Goal: Task Accomplishment & Management: Use online tool/utility

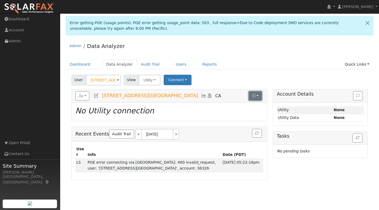
click at [258, 95] on button "button" at bounding box center [255, 95] width 13 height 9
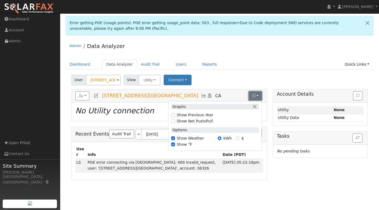
click at [258, 95] on button "button" at bounding box center [255, 95] width 13 height 9
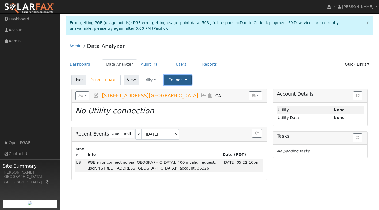
click at [183, 76] on button "Connect" at bounding box center [178, 80] width 28 height 10
click at [186, 92] on link "Select a Provider" at bounding box center [185, 91] width 42 height 7
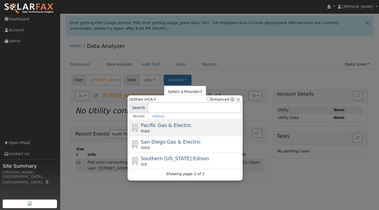
click at [152, 129] on div "PG&E" at bounding box center [190, 131] width 99 height 5
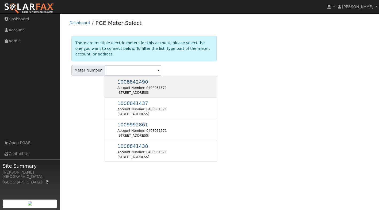
click at [130, 85] on div "1008842490 Account Number: 0408031571 1340 19Th Hole Dr, Windsor, CA 95492" at bounding box center [142, 86] width 49 height 17
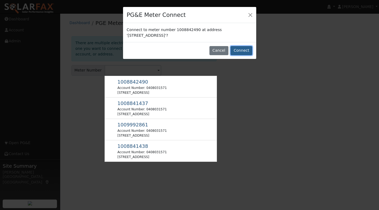
click at [245, 50] on button "Connect" at bounding box center [242, 50] width 22 height 9
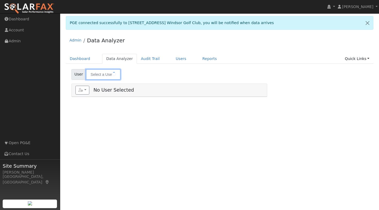
type input "1340 19th Ave Windsor Golf Club"
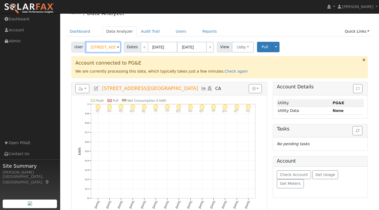
scroll to position [28, 0]
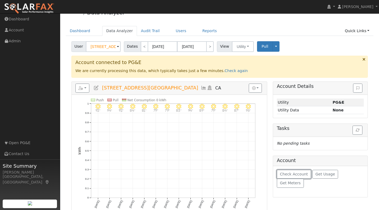
drag, startPoint x: 295, startPoint y: 173, endPoint x: 310, endPoint y: 184, distance: 18.3
click at [295, 173] on span "Check Account" at bounding box center [294, 174] width 28 height 4
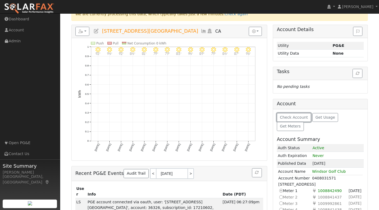
scroll to position [98, 0]
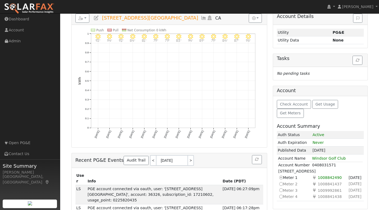
click at [282, 181] on icon at bounding box center [280, 184] width 5 height 6
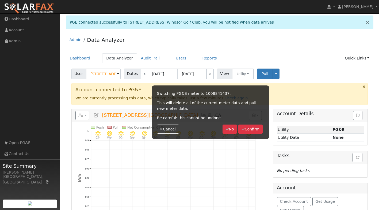
scroll to position [0, 0]
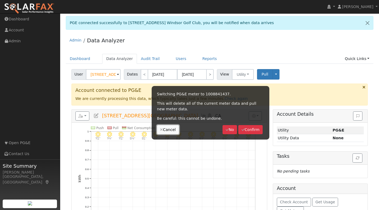
click at [163, 131] on button "Cancel" at bounding box center [168, 129] width 22 height 9
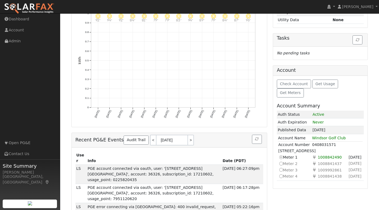
scroll to position [97, 0]
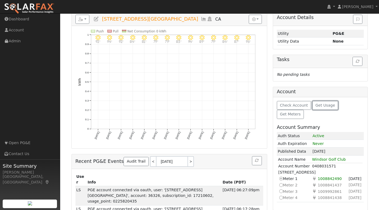
click at [327, 102] on button "Get Usage" at bounding box center [326, 105] width 26 height 9
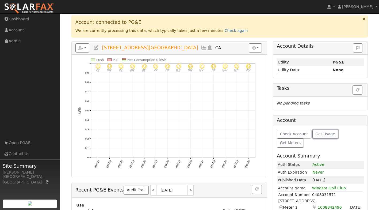
scroll to position [49, 0]
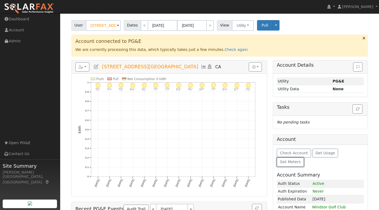
drag, startPoint x: 346, startPoint y: 153, endPoint x: 348, endPoint y: 168, distance: 15.4
click at [301, 160] on span "Get Meters" at bounding box center [290, 162] width 21 height 4
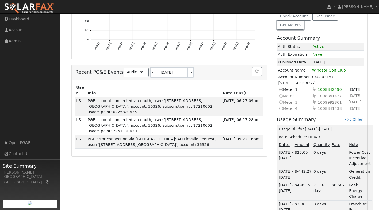
scroll to position [163, 0]
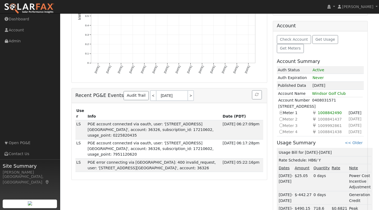
click at [281, 116] on icon at bounding box center [280, 119] width 5 height 6
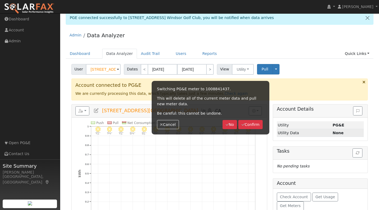
scroll to position [0, 0]
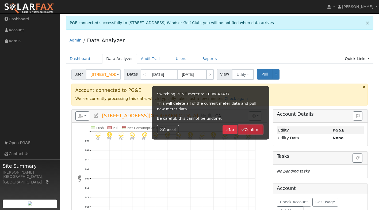
click at [250, 130] on button "Confirm" at bounding box center [251, 129] width 24 height 9
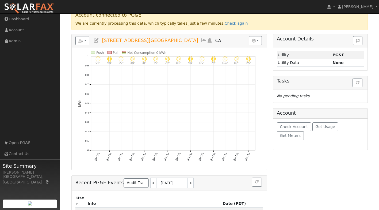
scroll to position [90, 0]
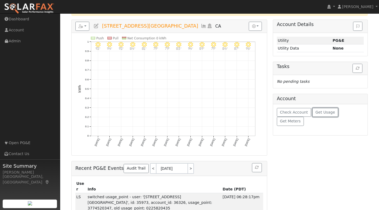
drag, startPoint x: 317, startPoint y: 111, endPoint x: 319, endPoint y: 116, distance: 5.7
click at [317, 111] on span "Get Usage" at bounding box center [326, 112] width 20 height 4
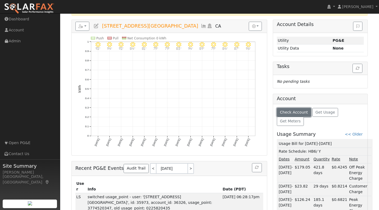
click at [297, 113] on span "Check Account" at bounding box center [294, 112] width 28 height 4
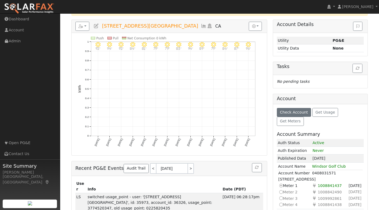
click at [281, 189] on icon at bounding box center [280, 192] width 5 height 6
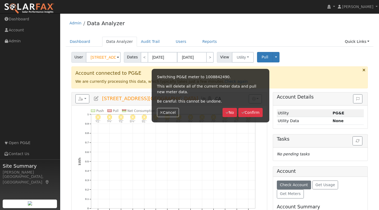
scroll to position [0, 0]
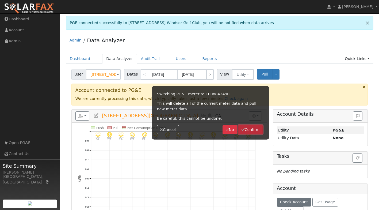
drag, startPoint x: 248, startPoint y: 128, endPoint x: 257, endPoint y: 141, distance: 15.3
click at [248, 128] on button "Confirm" at bounding box center [251, 129] width 24 height 9
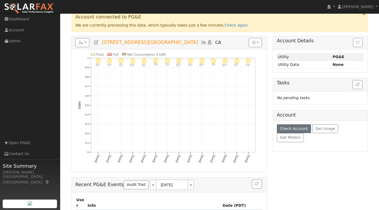
scroll to position [79, 0]
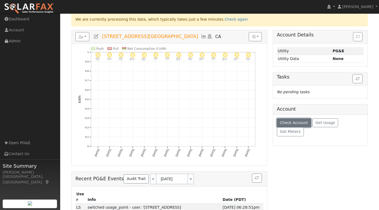
click at [297, 124] on span "Check Account" at bounding box center [294, 122] width 28 height 4
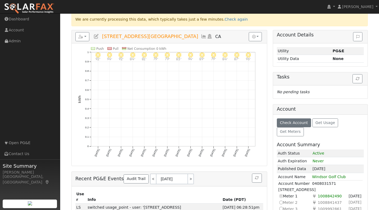
click at [282, 199] on icon at bounding box center [280, 202] width 5 height 6
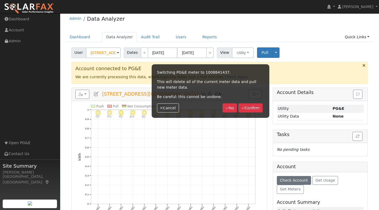
scroll to position [0, 0]
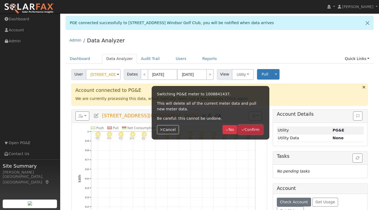
click at [251, 130] on button "Confirm" at bounding box center [251, 129] width 24 height 9
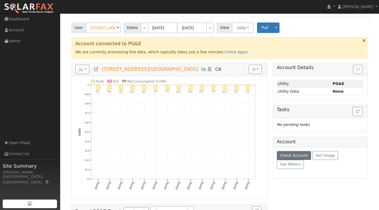
scroll to position [47, 0]
click at [225, 51] on link "Check again" at bounding box center [236, 51] width 23 height 4
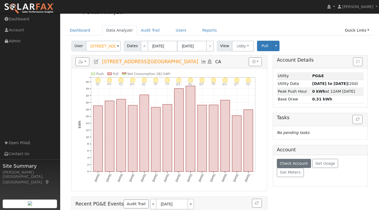
scroll to position [26, 0]
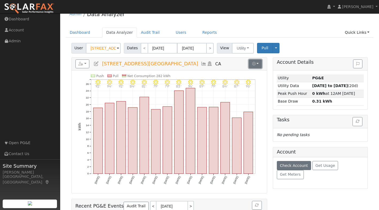
click at [258, 65] on button "button" at bounding box center [255, 63] width 13 height 9
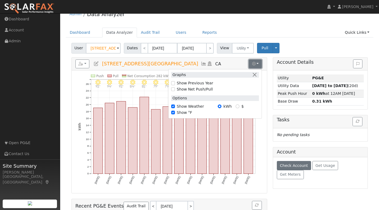
scroll to position [27, 0]
click at [302, 33] on ul "Dashboard Data Analyzer Audit Trail Users Reports Quick Links Quick Add Quick C…" at bounding box center [220, 32] width 308 height 10
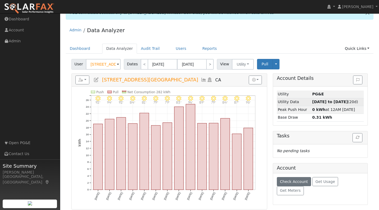
scroll to position [0, 0]
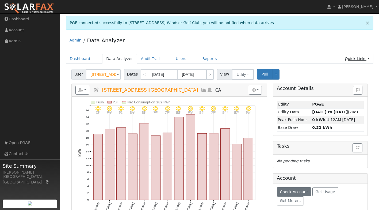
click at [368, 58] on link "Quick Links" at bounding box center [357, 59] width 33 height 10
click at [301, 55] on ul "Dashboard Data Analyzer Audit Trail Users Reports Quick Links Quick Add Quick C…" at bounding box center [220, 59] width 308 height 10
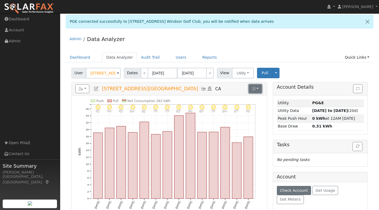
click at [258, 87] on button "button" at bounding box center [255, 88] width 13 height 9
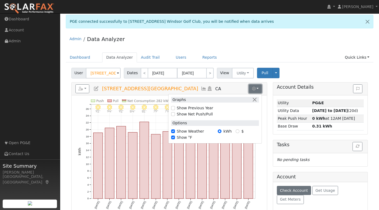
scroll to position [2, 0]
click at [303, 65] on div "Dashboard Data Analyzer Audit Trail Users Reports Quick Links Quick Add Quick C…" at bounding box center [220, 59] width 308 height 15
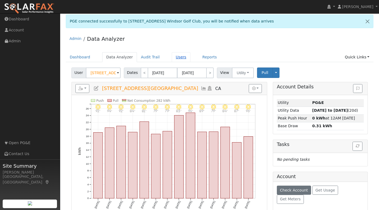
click at [172, 55] on link "Users" at bounding box center [181, 57] width 19 height 10
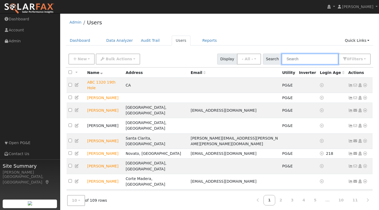
click at [326, 59] on input "text" at bounding box center [310, 59] width 57 height 11
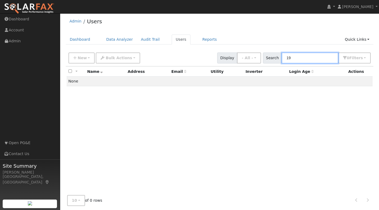
type input "1"
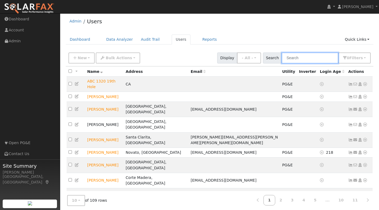
click at [299, 56] on input "text" at bounding box center [310, 57] width 57 height 11
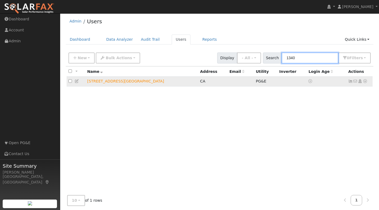
type input "1340"
click at [364, 81] on icon at bounding box center [365, 81] width 5 height 4
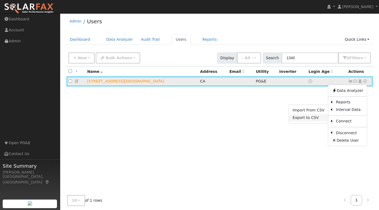
click at [311, 118] on link "Export to CSV" at bounding box center [308, 117] width 39 height 7
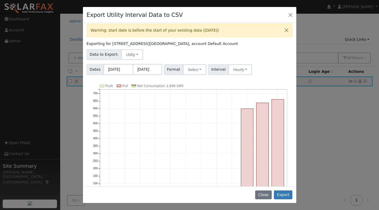
scroll to position [3, 0]
click at [194, 69] on button "Select" at bounding box center [194, 70] width 23 height 11
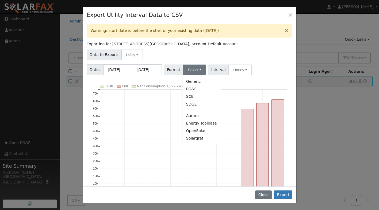
click at [242, 27] on div "Warning: start date is before the start of your existing data (05/01/2025)" at bounding box center [190, 31] width 206 height 14
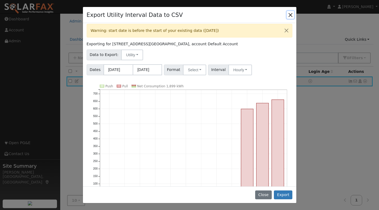
drag, startPoint x: 289, startPoint y: 11, endPoint x: 296, endPoint y: 19, distance: 10.8
click at [289, 11] on button "Close" at bounding box center [290, 14] width 7 height 7
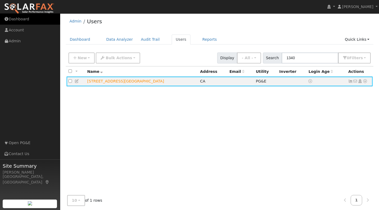
drag, startPoint x: 18, startPoint y: 18, endPoint x: 155, endPoint y: 55, distance: 142.1
click at [18, 18] on link "Dashboard" at bounding box center [30, 19] width 60 height 11
